Goal: Find specific page/section: Find specific page/section

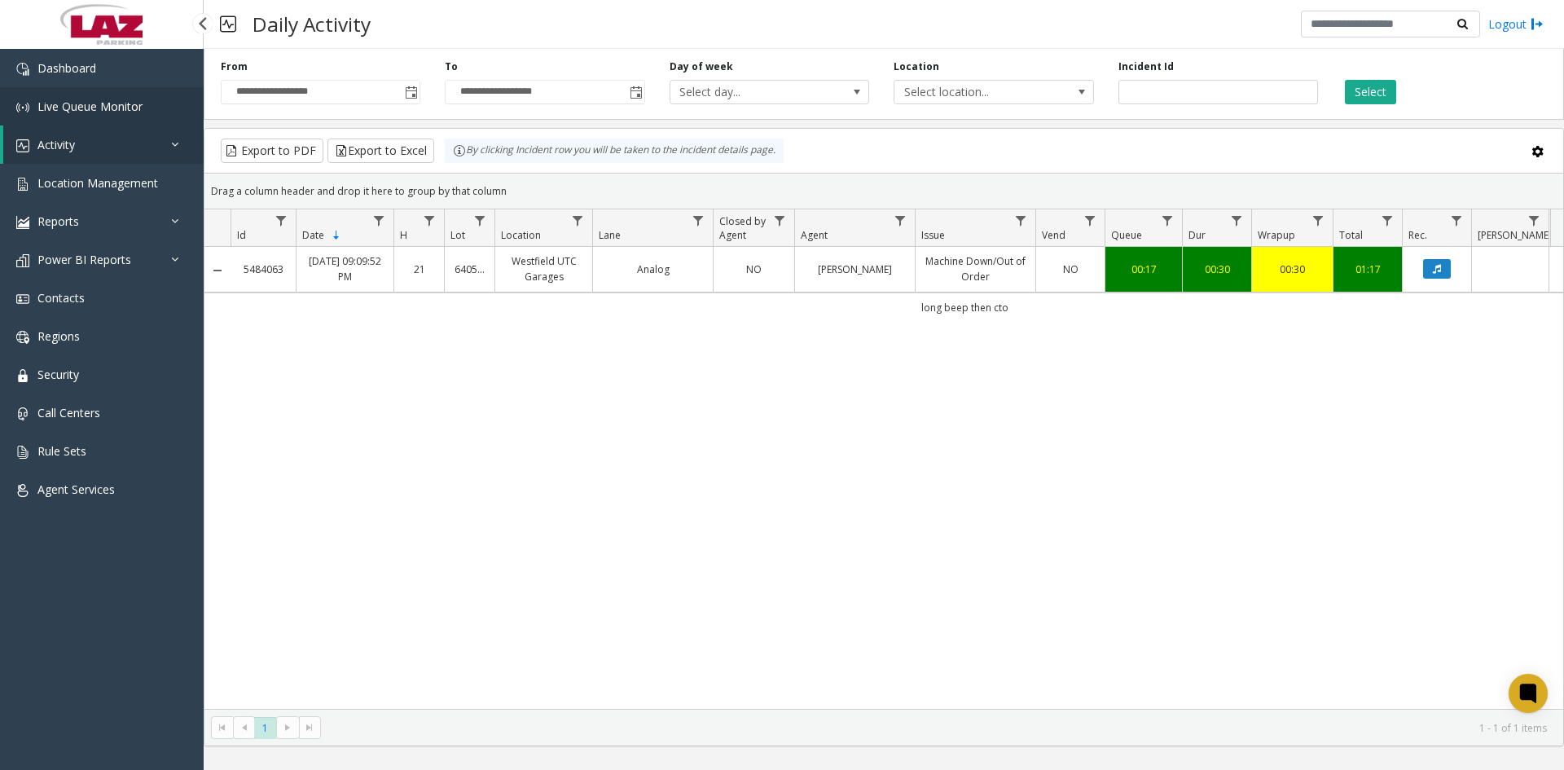
click at [87, 97] on link "Live Queue Monitor" at bounding box center [102, 106] width 204 height 38
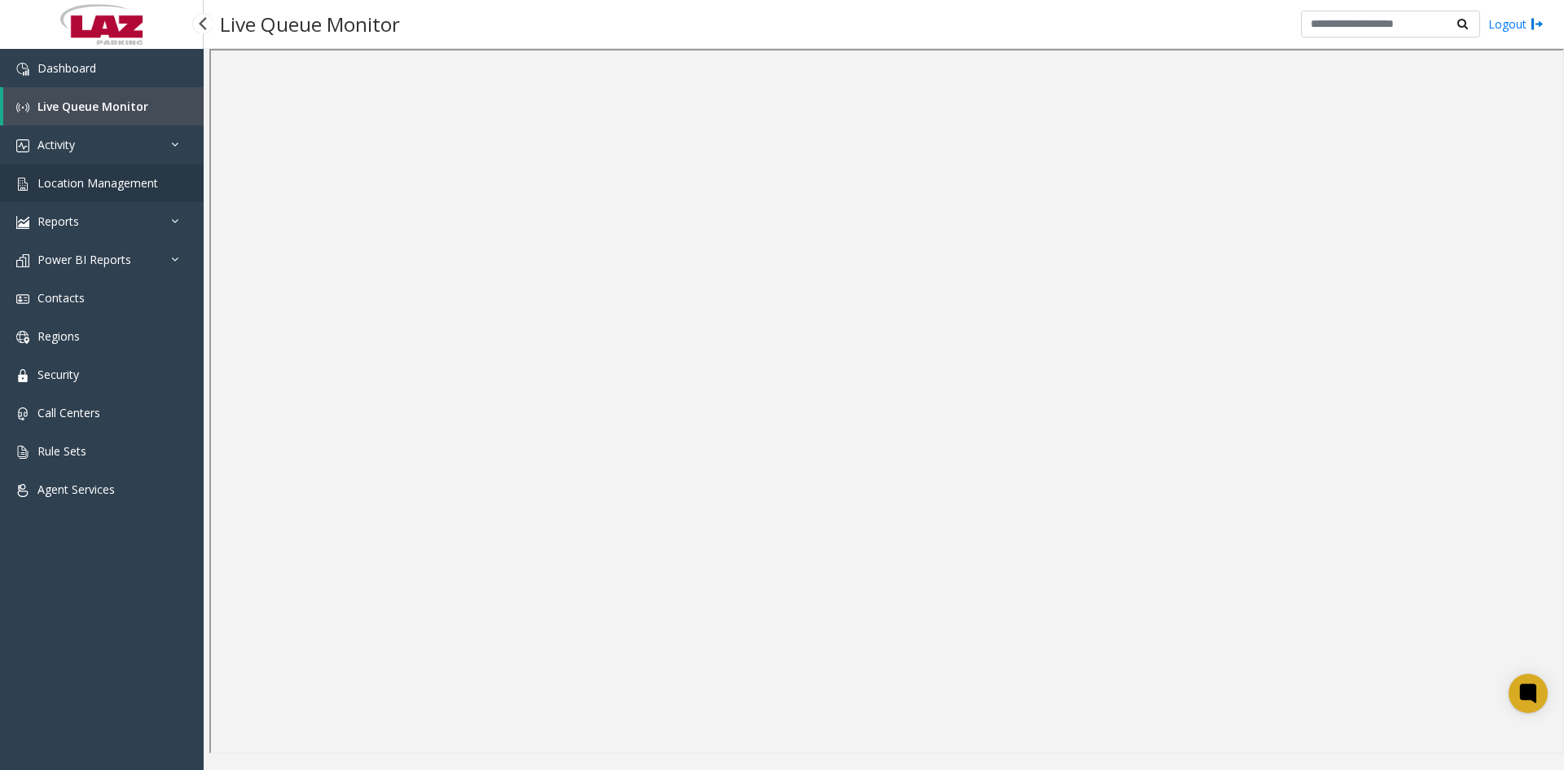
click at [73, 177] on span "Location Management" at bounding box center [97, 182] width 121 height 15
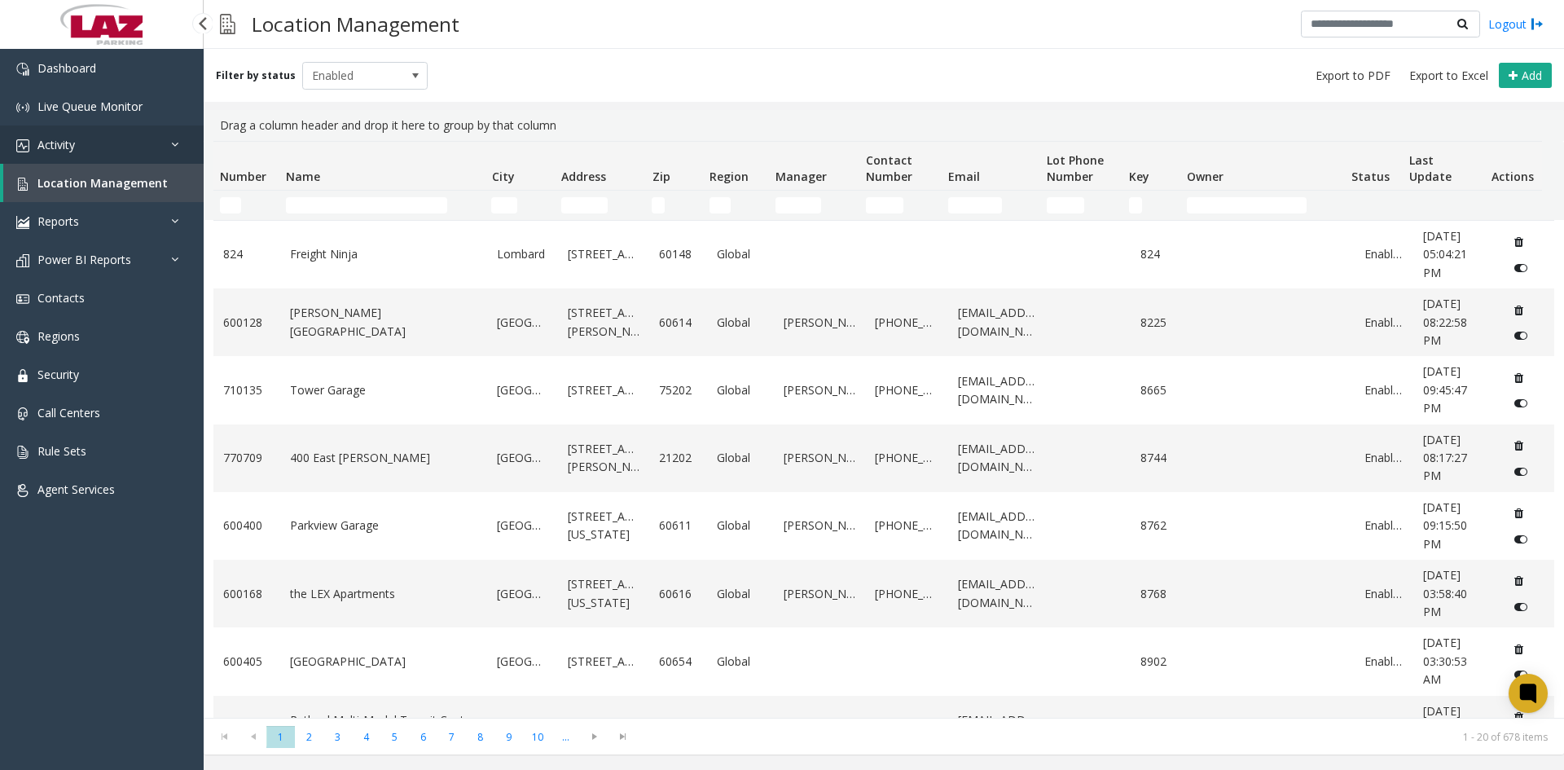
click at [67, 143] on span "Activity" at bounding box center [55, 144] width 37 height 15
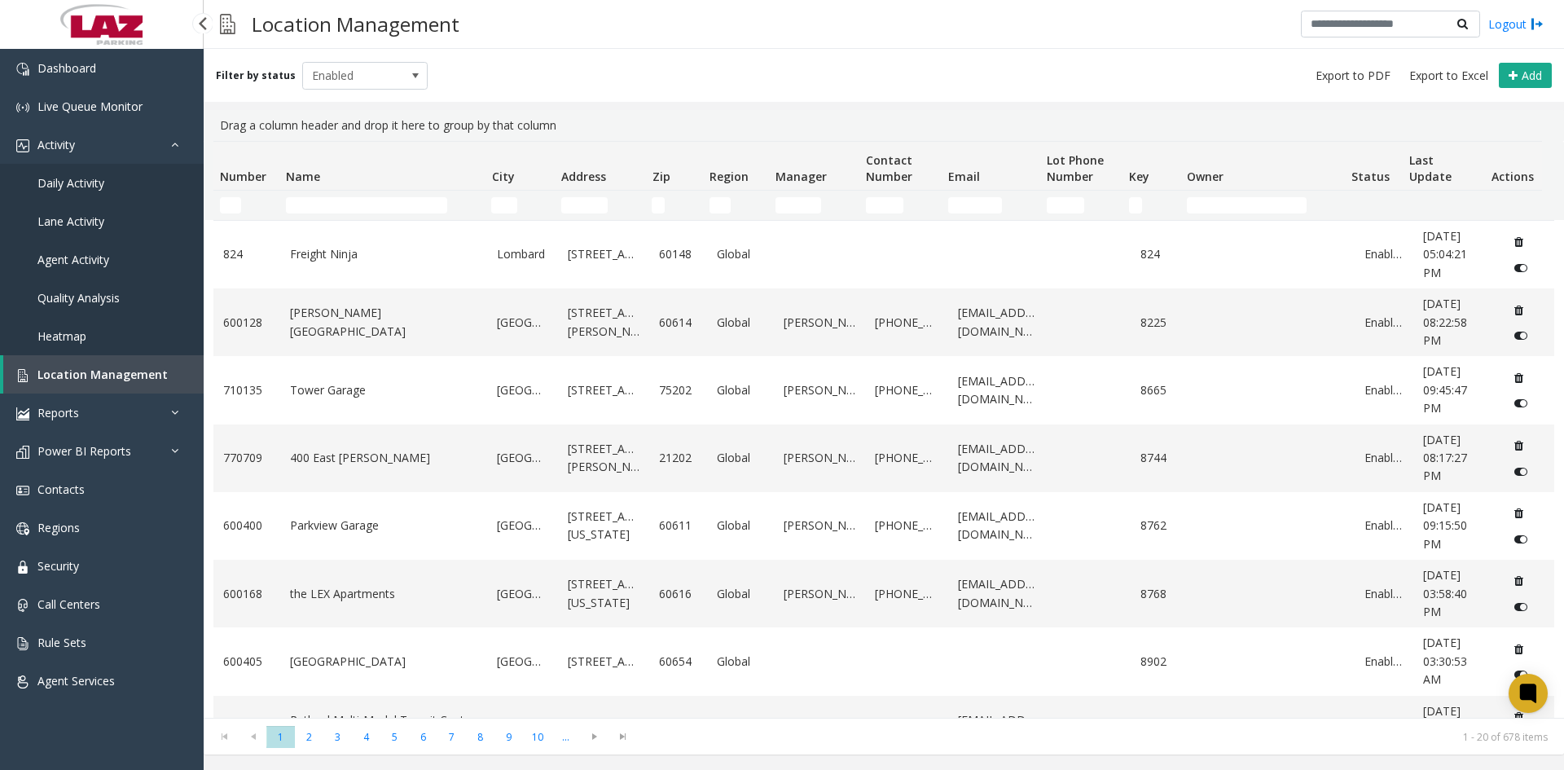
click at [69, 187] on span "Daily Activity" at bounding box center [70, 182] width 67 height 15
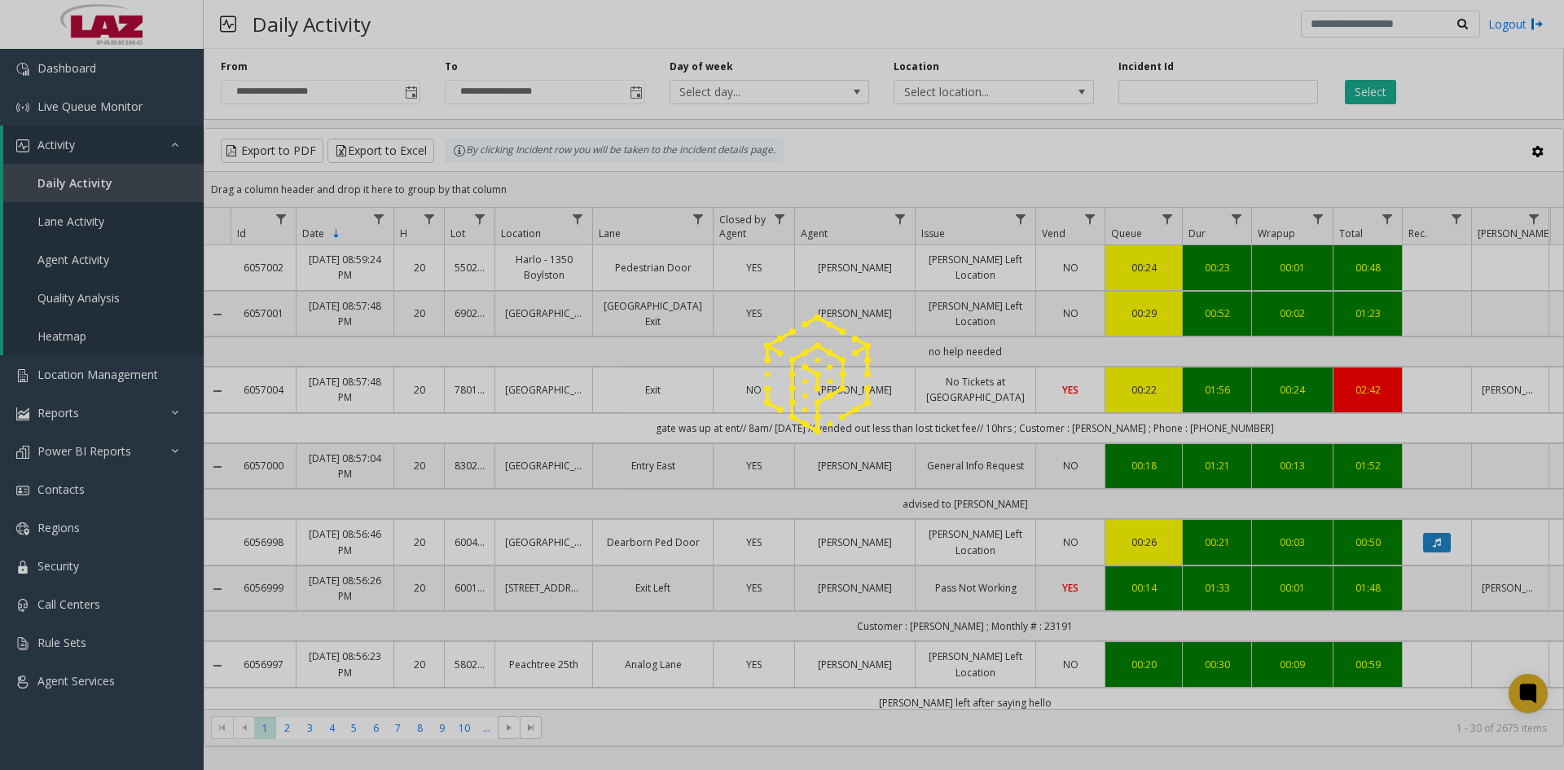
click at [894, 214] on div at bounding box center [782, 385] width 1564 height 770
click at [899, 213] on div at bounding box center [782, 385] width 1564 height 770
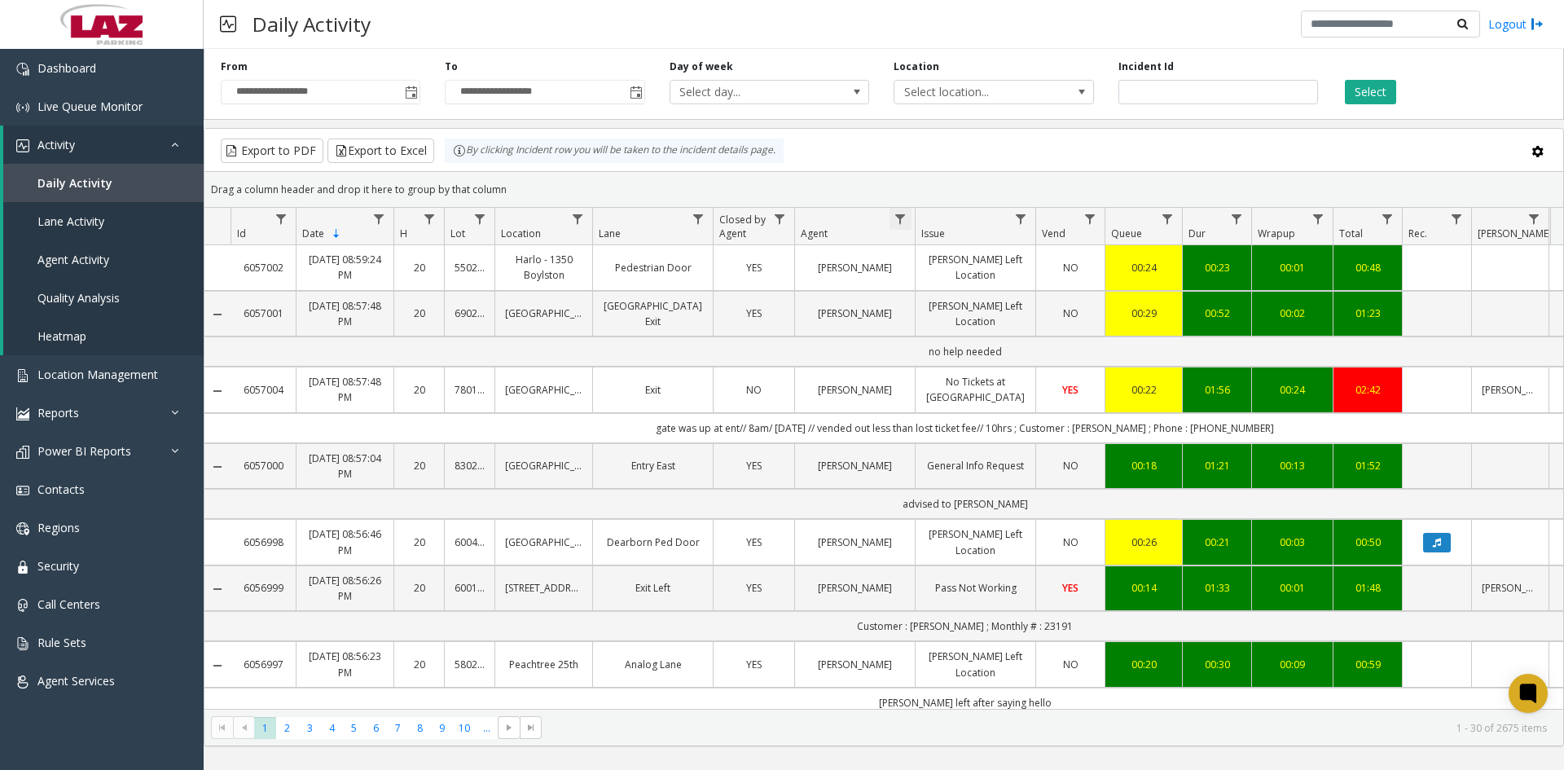
click at [901, 223] on span "Data table" at bounding box center [900, 219] width 13 height 13
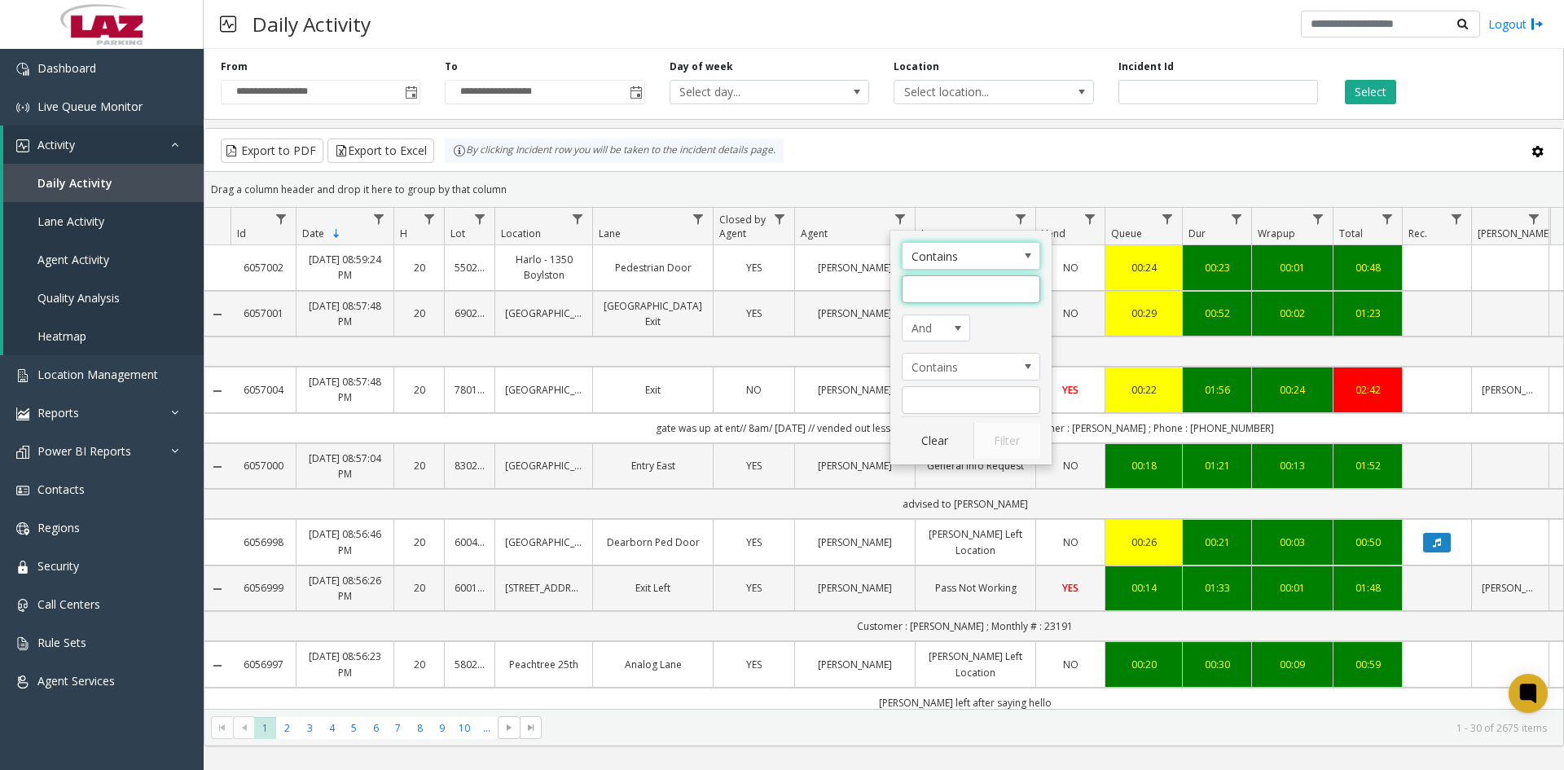
click at [920, 288] on input "Agent Filter" at bounding box center [971, 289] width 138 height 28
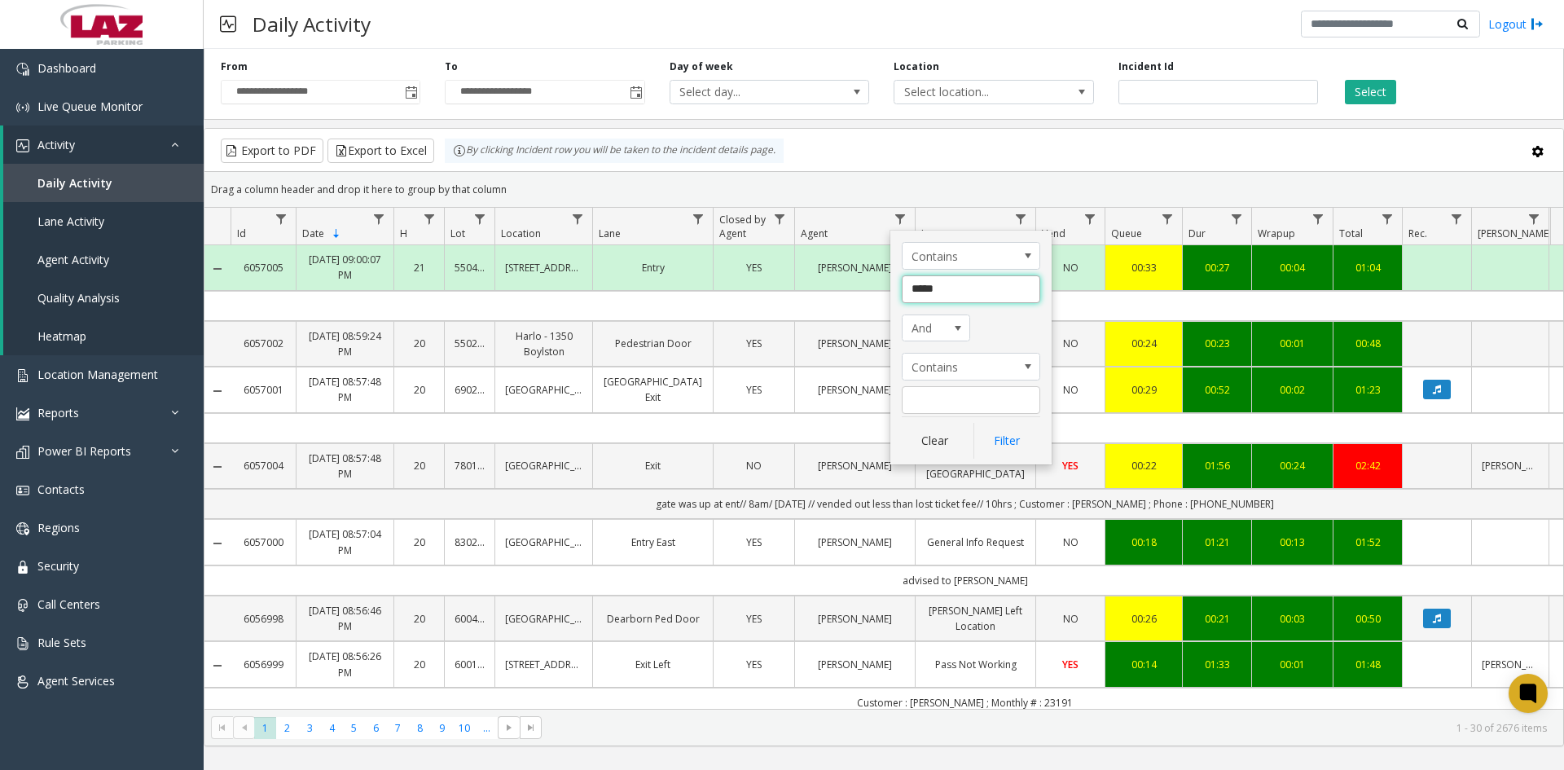
type input "*****"
click at [1020, 439] on button "Filter" at bounding box center [1007, 441] width 67 height 36
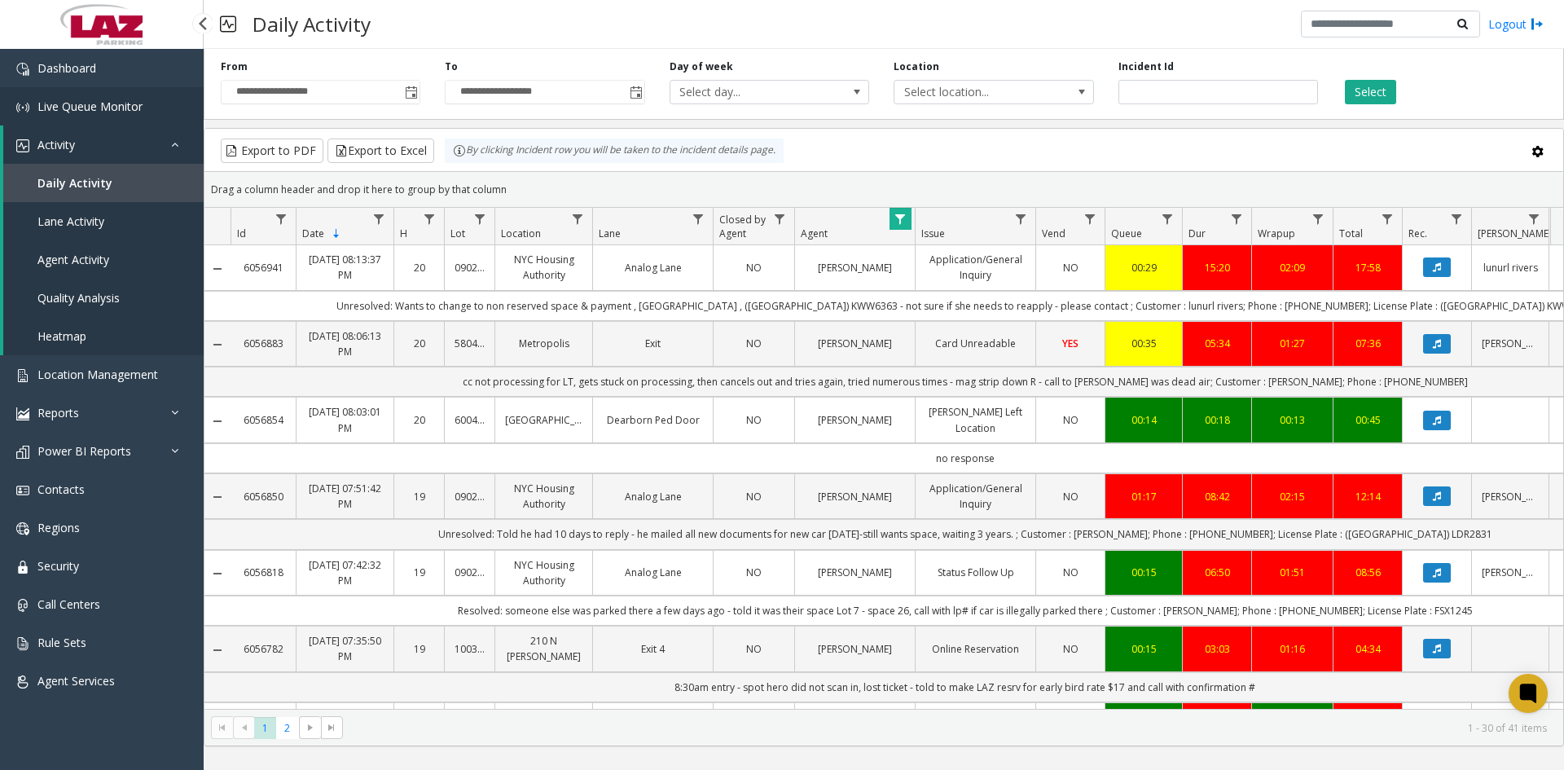
click at [72, 100] on span "Live Queue Monitor" at bounding box center [89, 106] width 105 height 15
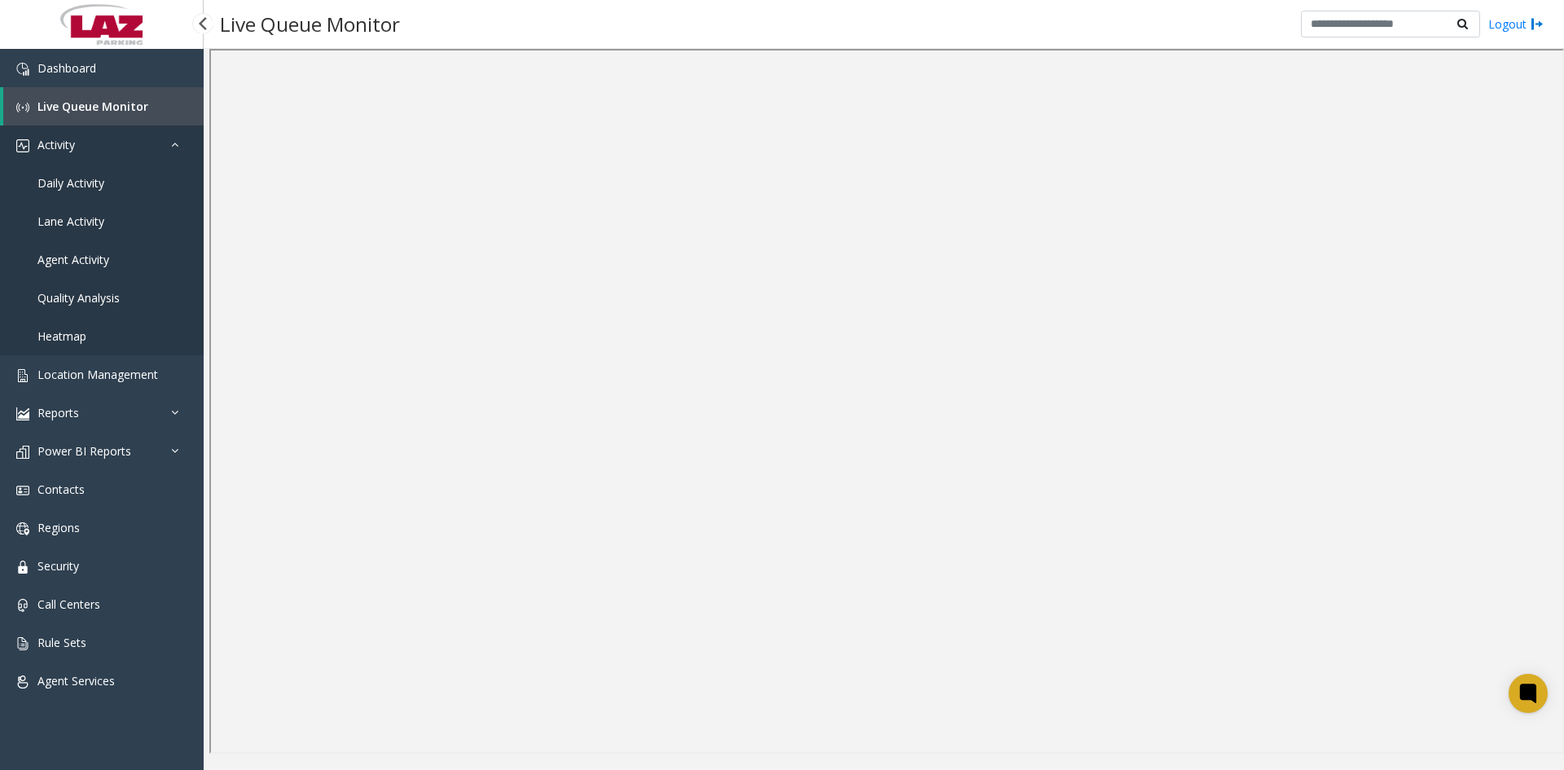
click at [63, 144] on span "Activity" at bounding box center [55, 144] width 37 height 15
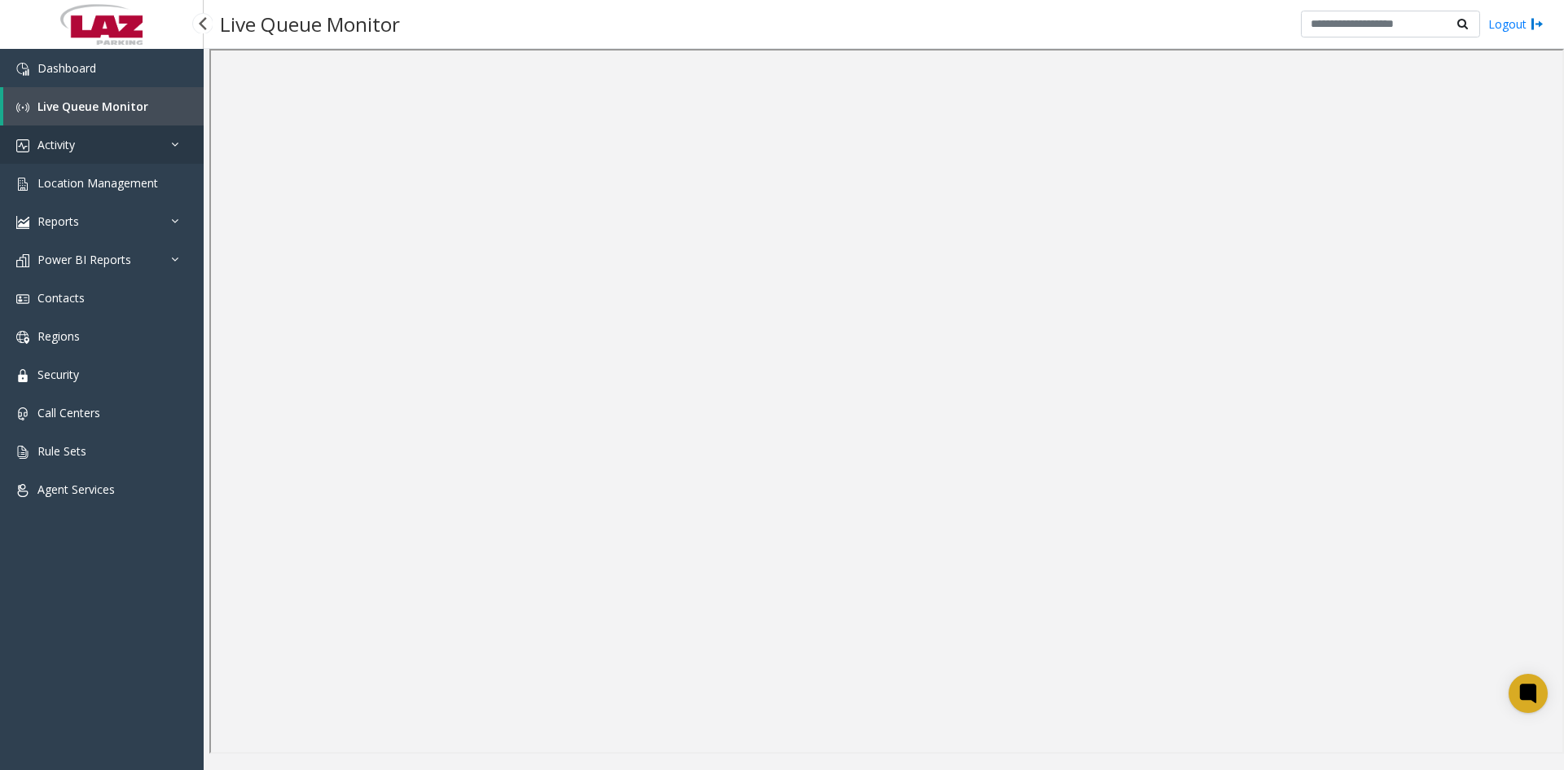
click at [70, 150] on span "Activity" at bounding box center [55, 144] width 37 height 15
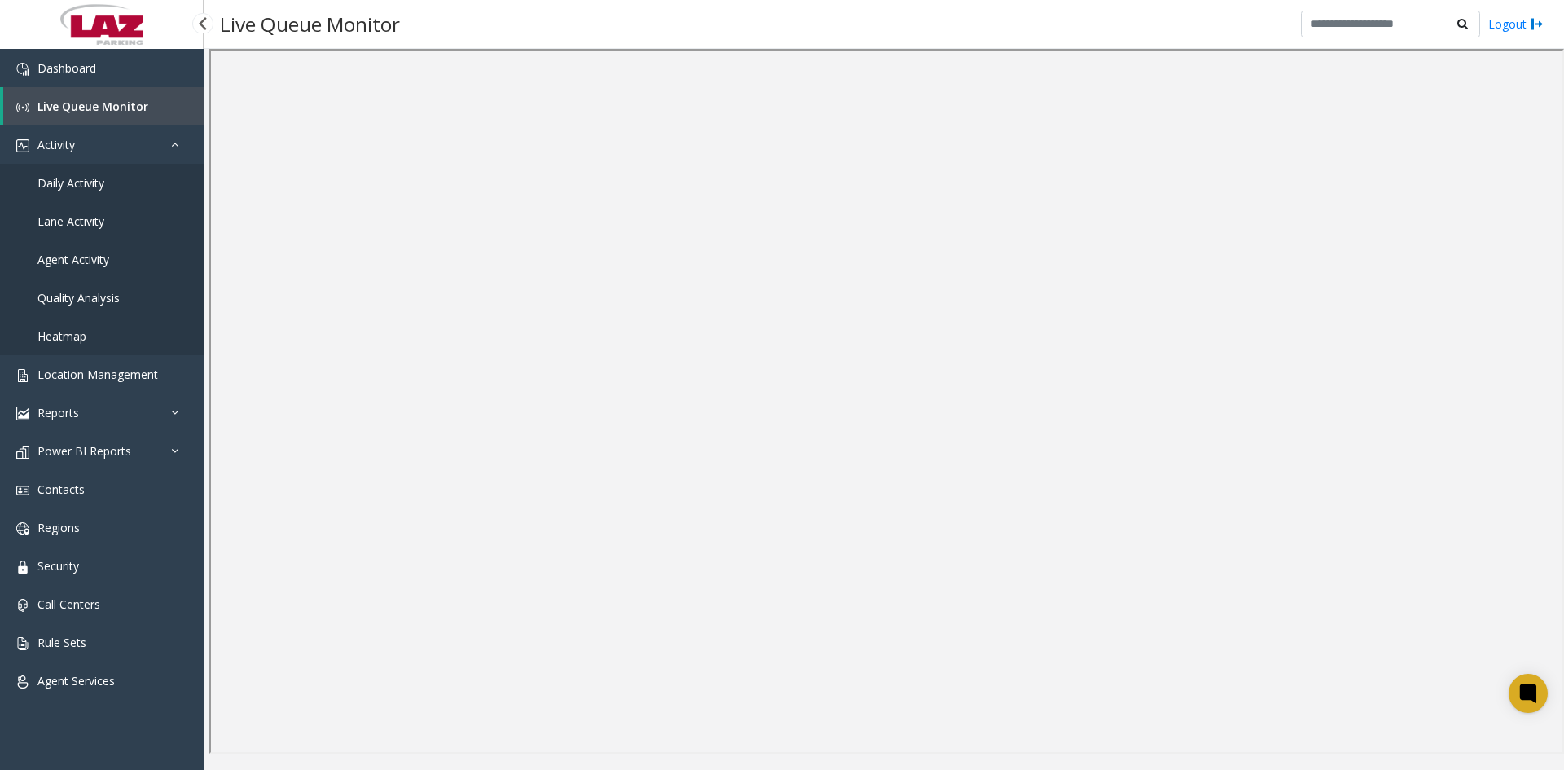
click at [99, 191] on link "Daily Activity" at bounding box center [102, 183] width 204 height 38
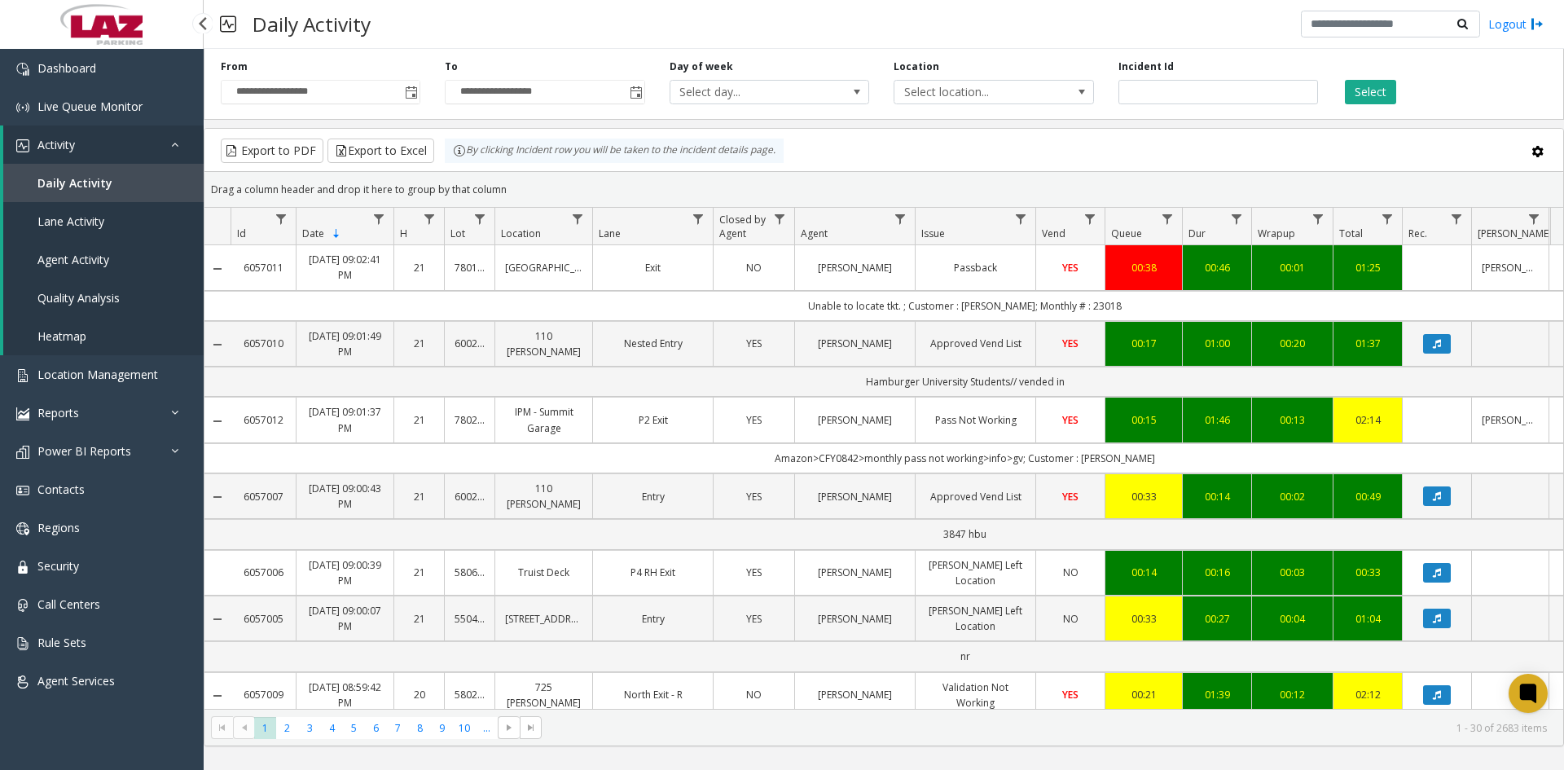
click at [59, 144] on span "Activity" at bounding box center [55, 144] width 37 height 15
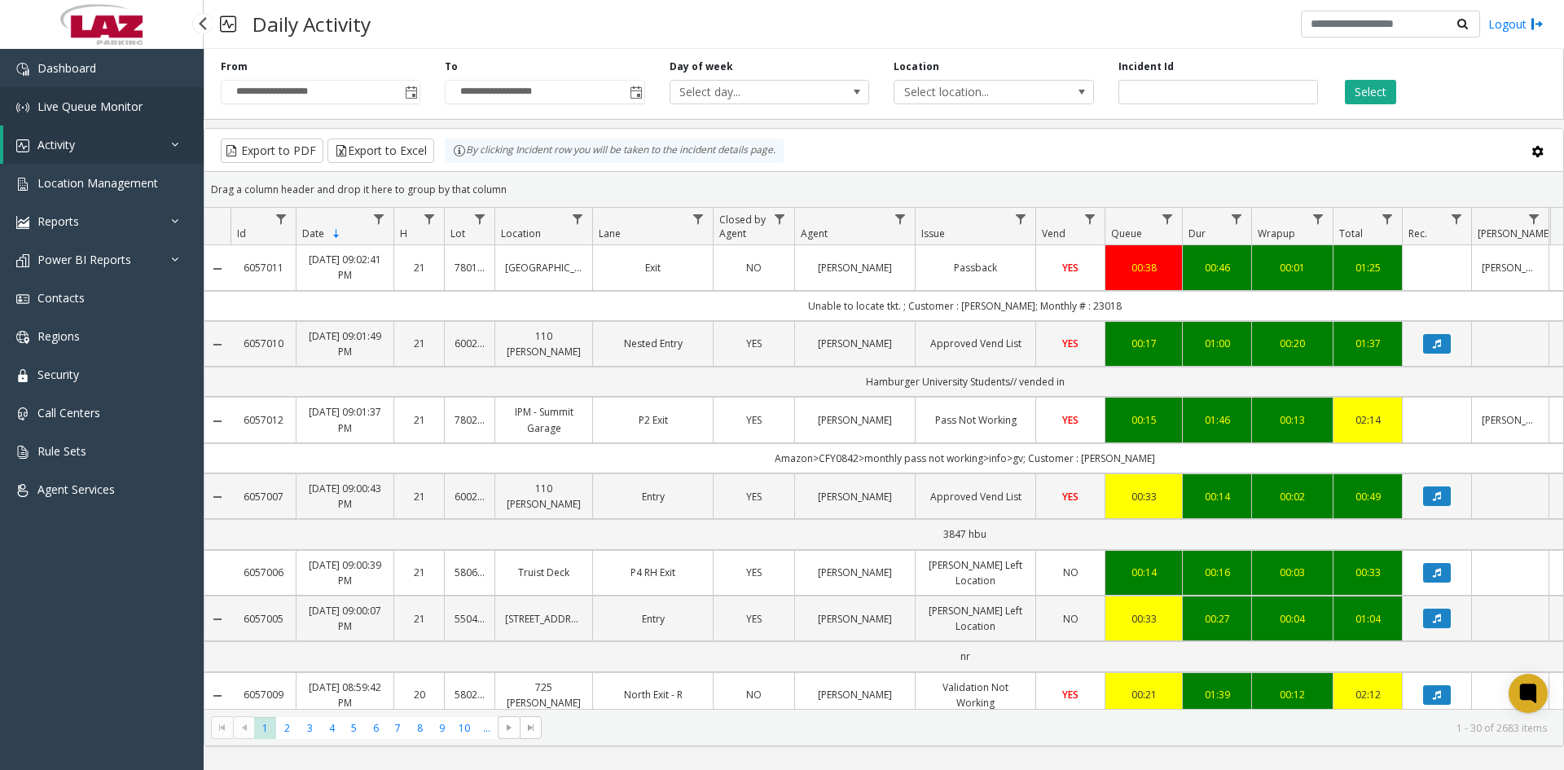
click at [95, 103] on span "Live Queue Monitor" at bounding box center [89, 106] width 105 height 15
